Goal: Find specific page/section: Find specific page/section

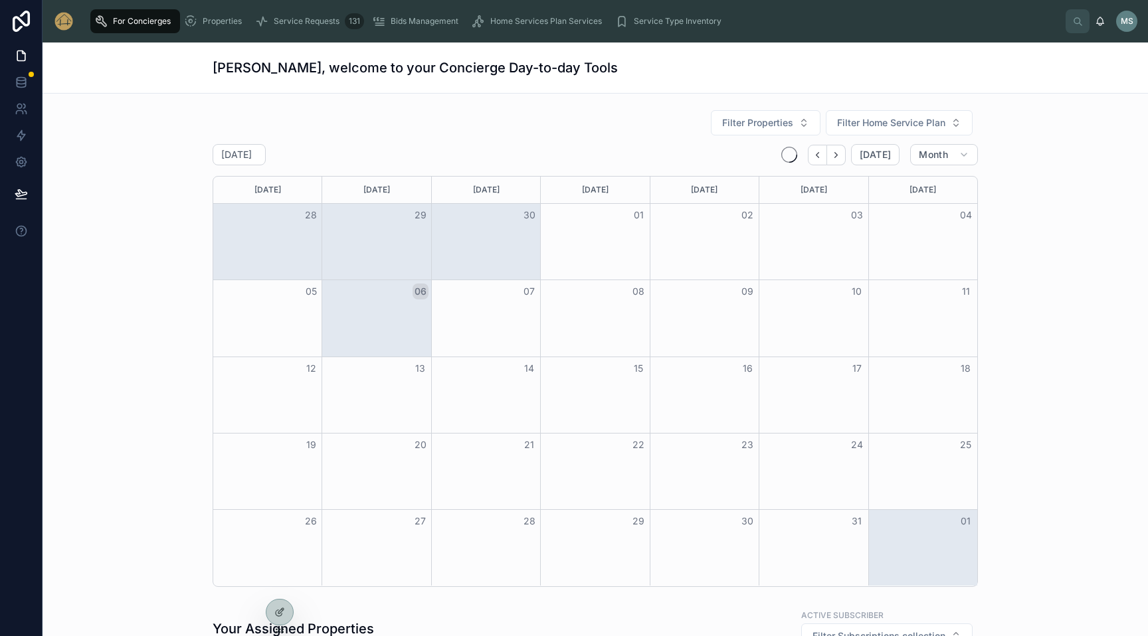
click at [286, 608] on div at bounding box center [279, 612] width 27 height 25
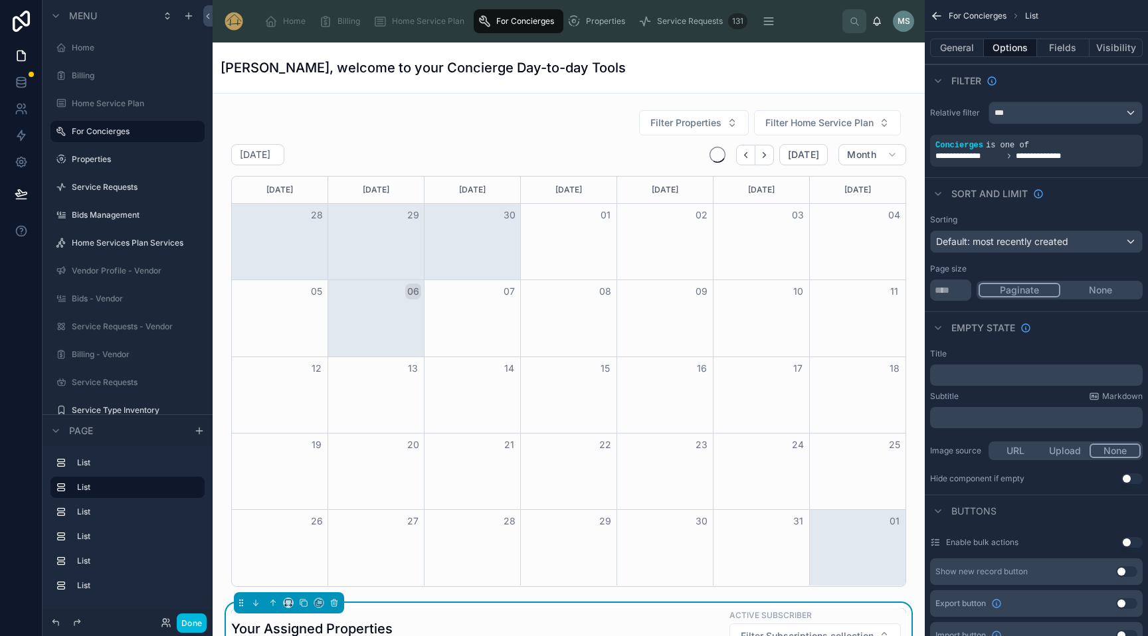
click at [185, 86] on div "Billing" at bounding box center [128, 76] width 170 height 24
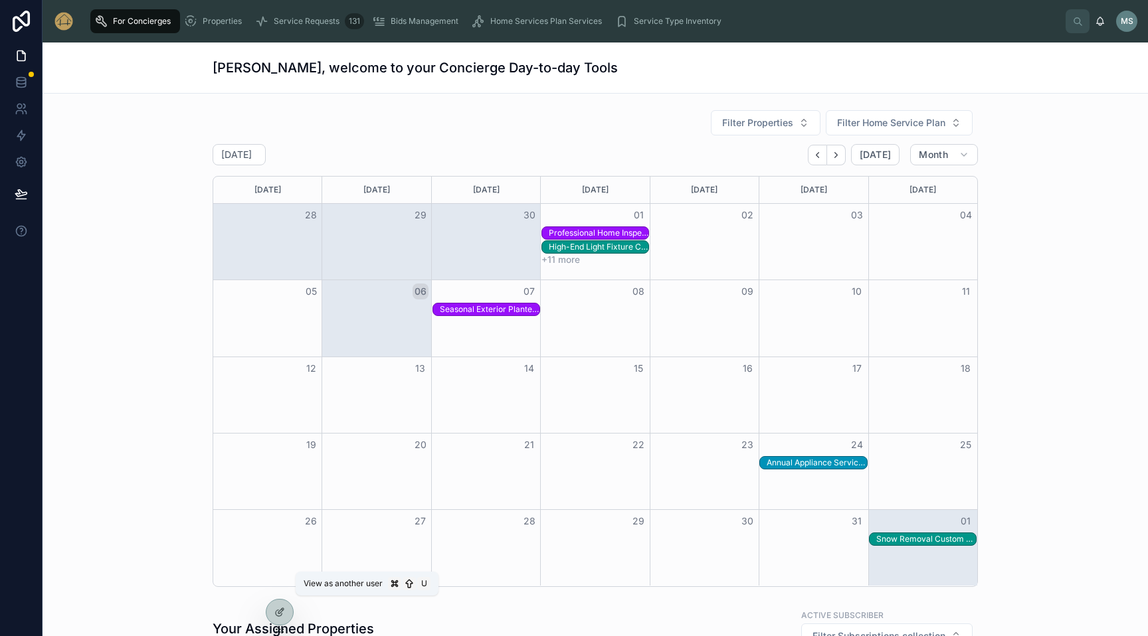
click at [0, 0] on icon at bounding box center [0, 0] width 0 height 0
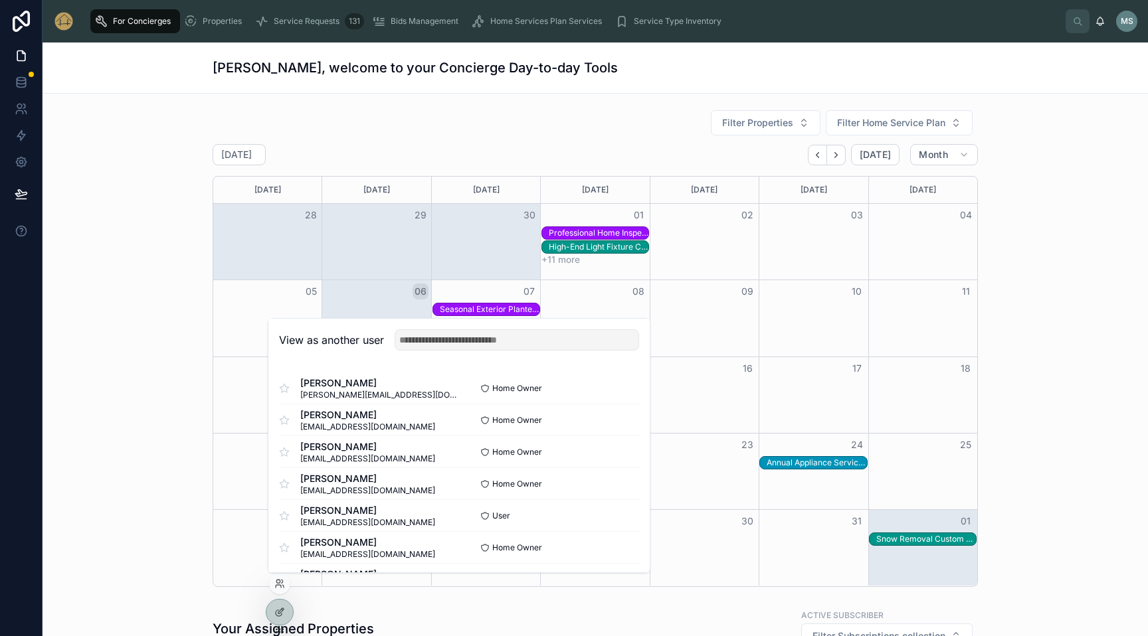
click at [0, 0] on button "Select" at bounding box center [0, 0] width 0 height 0
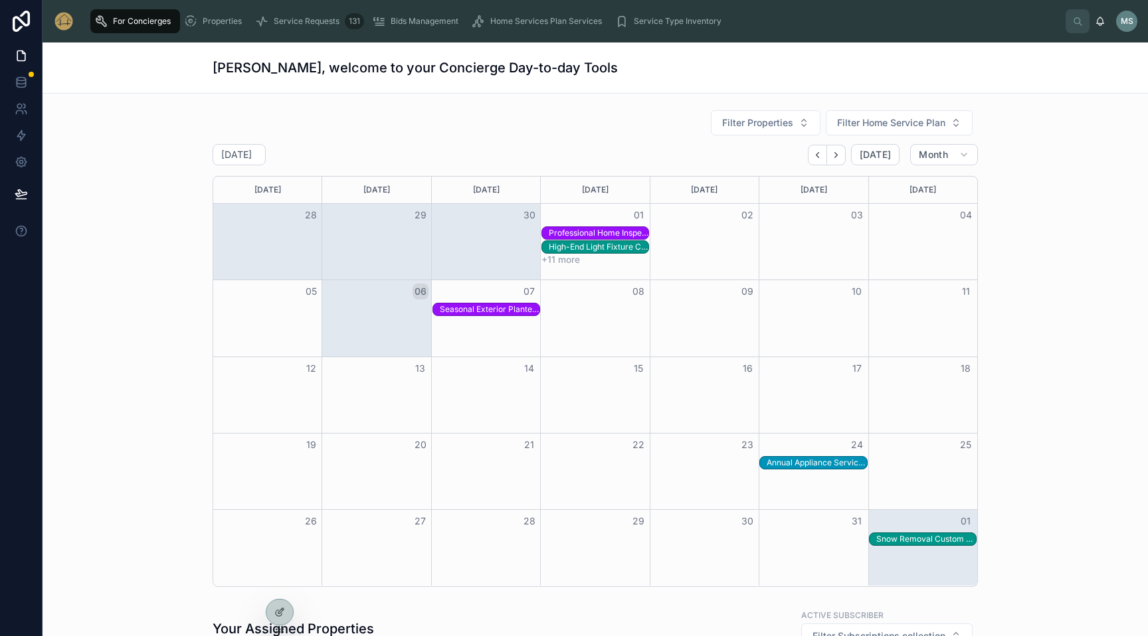
click at [0, 0] on icon at bounding box center [0, 0] width 0 height 0
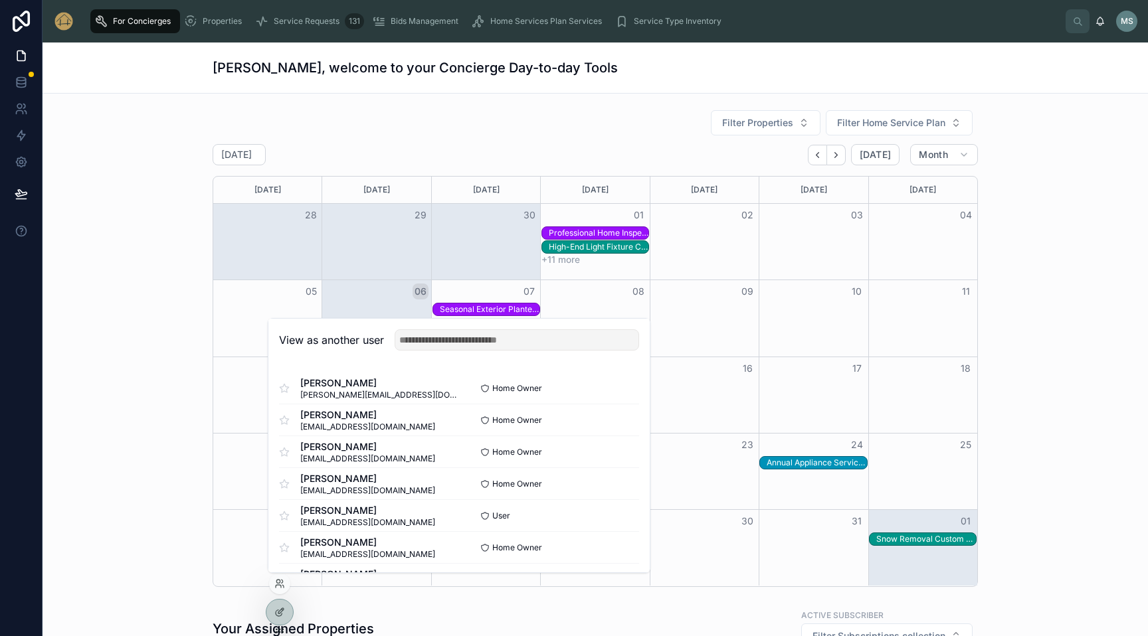
click at [0, 0] on button "Select" at bounding box center [0, 0] width 0 height 0
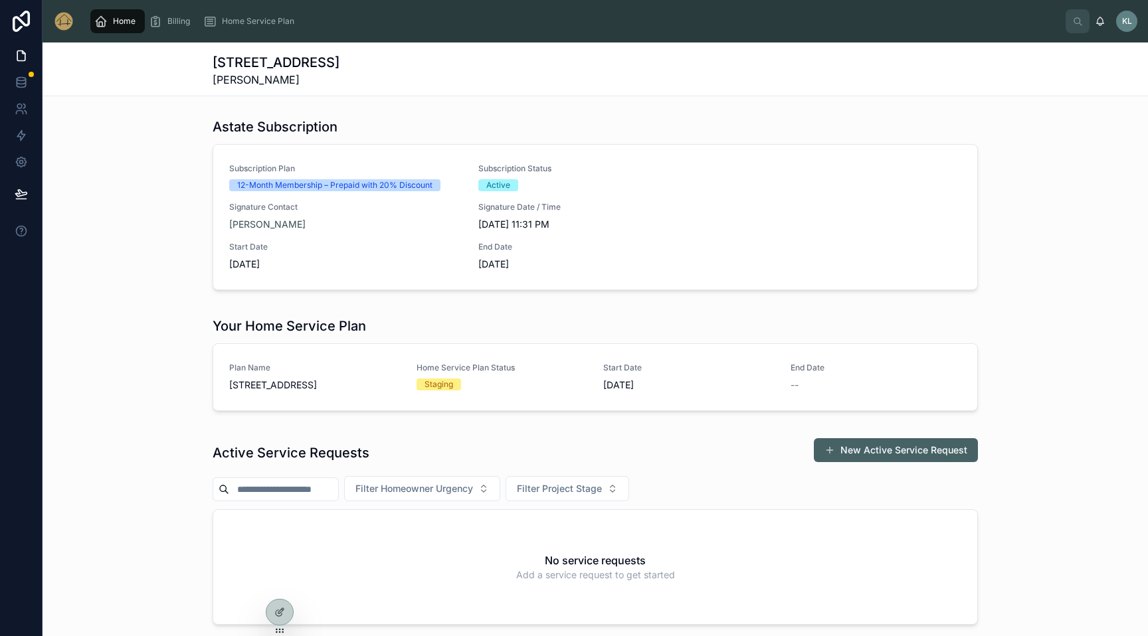
click at [222, 21] on span "Home Service Plan" at bounding box center [258, 21] width 72 height 11
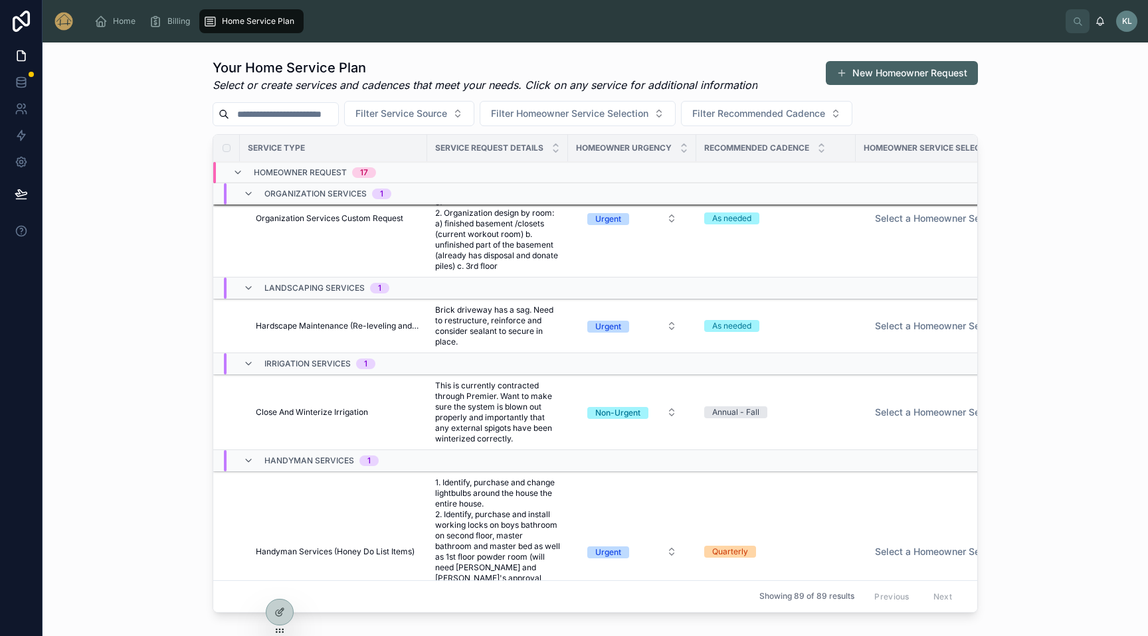
scroll to position [699, 0]
